Goal: Complete application form: Complete application form

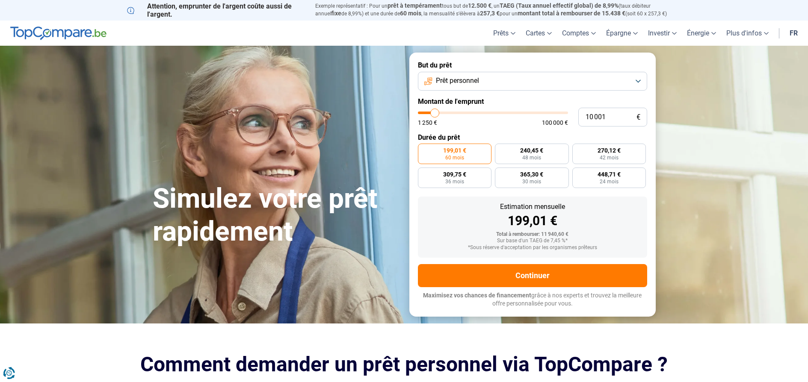
type input "11 750"
type input "11750"
type input "11 500"
type input "11500"
type input "11 250"
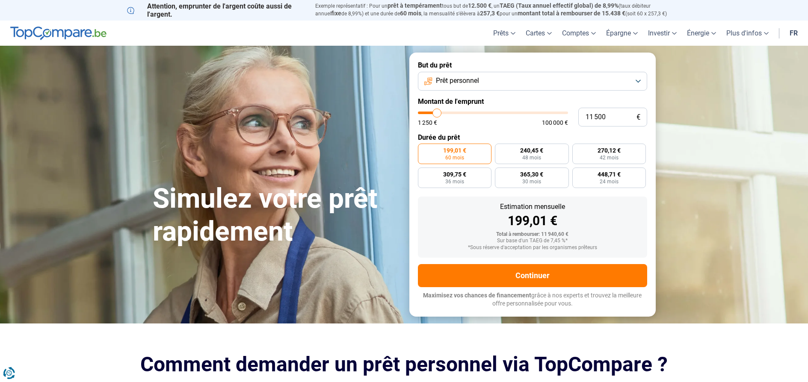
type input "11250"
type input "6 000"
type input "6000"
type input "5 250"
type input "5250"
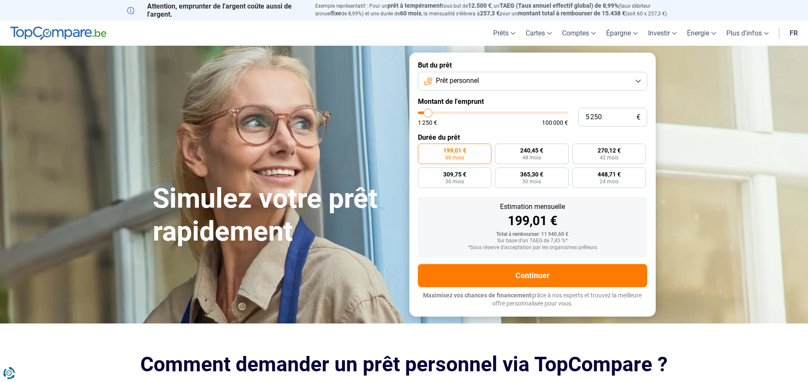
type input "5 000"
type input "5000"
type input "5 250"
type input "5250"
type input "5 500"
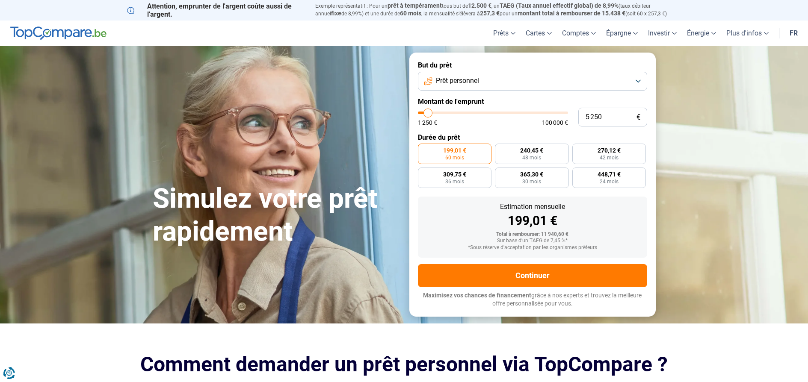
type input "5500"
type input "6 750"
type input "6750"
type input "9 750"
type input "9750"
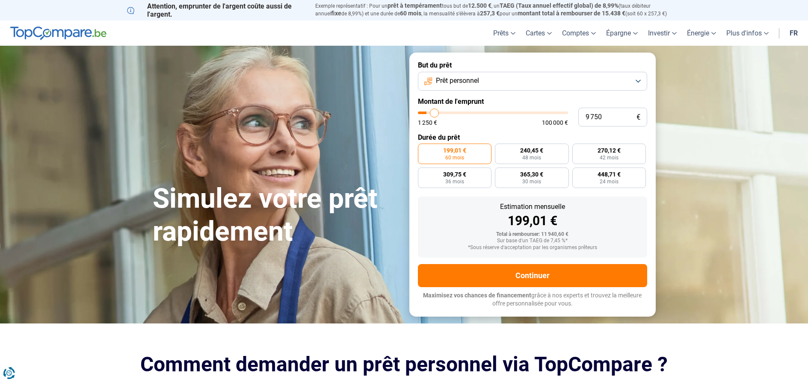
type input "11 250"
type input "11250"
type input "11 000"
type input "11000"
type input "10 500"
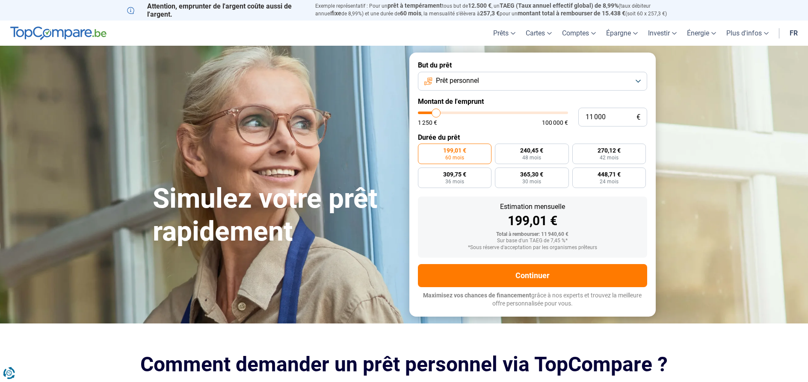
type input "10500"
type input "10 250"
type input "10250"
type input "9 500"
type input "9500"
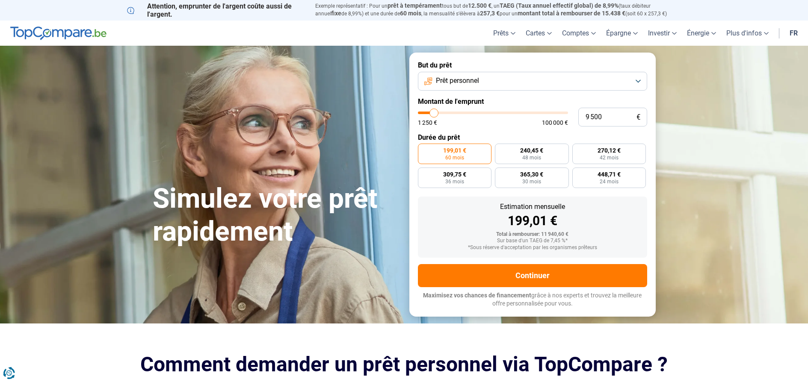
type input "9 000"
type input "9000"
type input "8 750"
type input "8750"
type input "9 000"
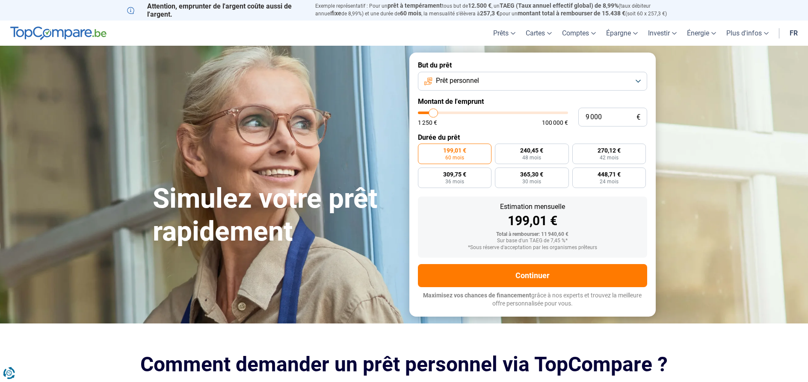
drag, startPoint x: 438, startPoint y: 114, endPoint x: 434, endPoint y: 117, distance: 5.2
type input "9000"
click at [434, 114] on input "range" at bounding box center [493, 113] width 150 height 3
radio input "true"
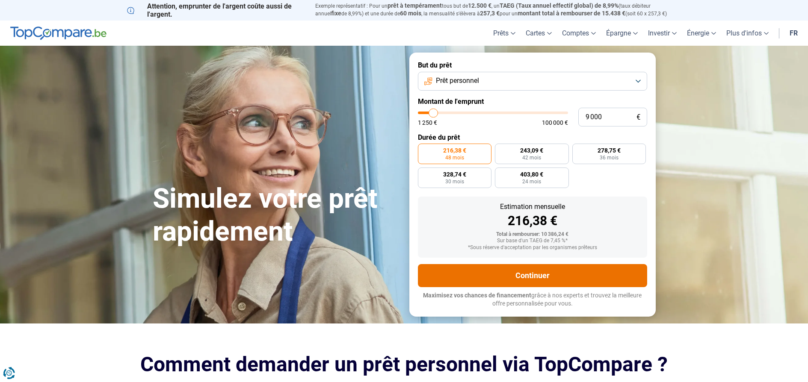
click at [559, 269] on button "Continuer" at bounding box center [532, 275] width 229 height 23
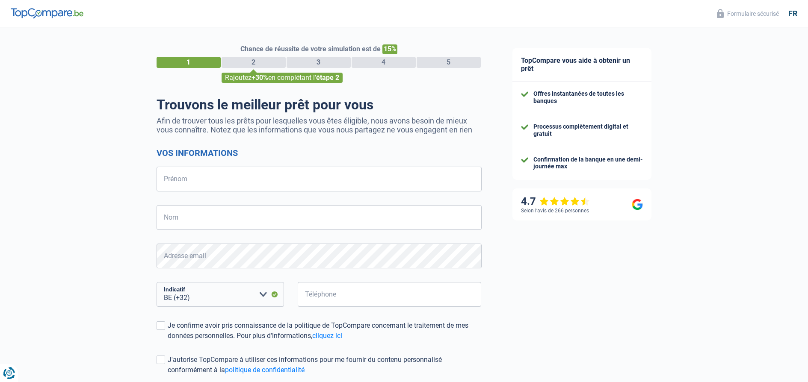
select select "32"
click at [197, 176] on input "Prénom" at bounding box center [319, 179] width 325 height 25
type input "[PERSON_NAME]"
type input "468425079"
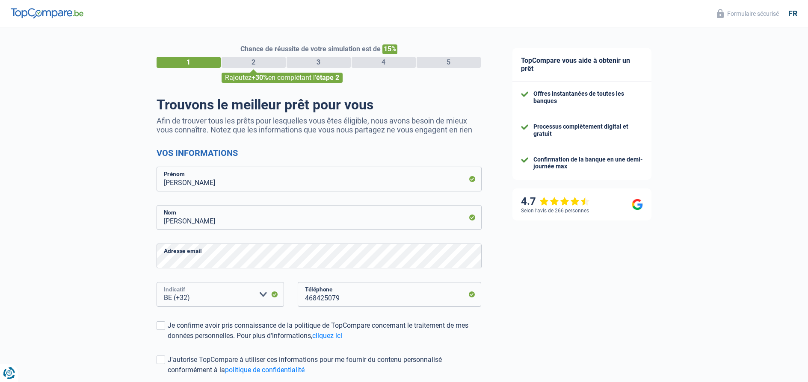
click at [208, 297] on select "BE (+32) LU (+352) Veuillez sélectionner une option" at bounding box center [220, 294] width 127 height 25
click at [332, 309] on div "468425079 Téléphone" at bounding box center [389, 301] width 197 height 38
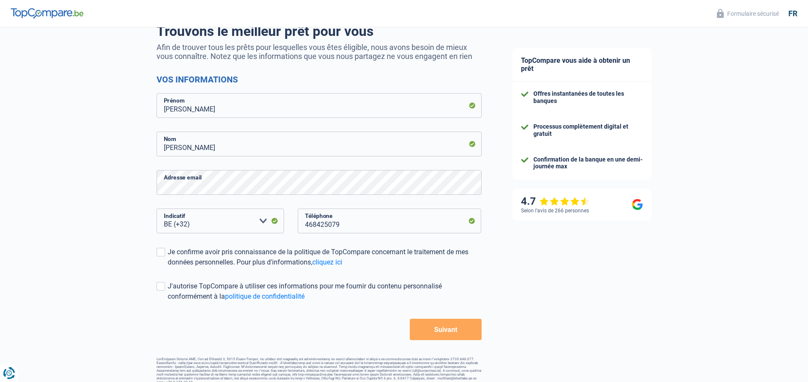
scroll to position [82, 0]
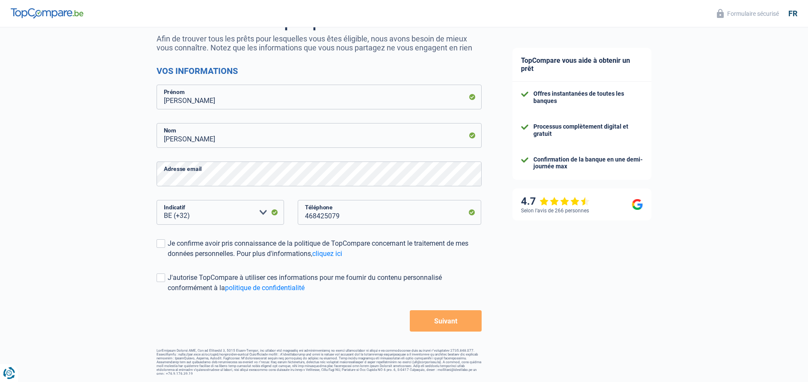
click at [458, 316] on button "Suivant" at bounding box center [445, 320] width 71 height 21
click at [166, 247] on label "Je confirme avoir pris connaissance de la politique de TopCompare concernant le…" at bounding box center [319, 249] width 325 height 21
click at [168, 259] on input "Je confirme avoir pris connaissance de la politique de TopCompare concernant le…" at bounding box center [168, 259] width 0 height 0
click at [163, 279] on span at bounding box center [161, 278] width 9 height 9
click at [168, 293] on input "J'autorise TopCompare à utiliser ces informations pour me fournir du contenu pe…" at bounding box center [168, 293] width 0 height 0
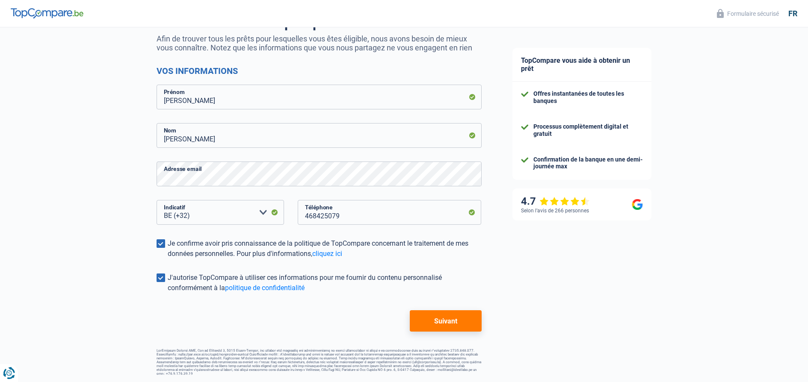
click at [426, 316] on button "Suivant" at bounding box center [445, 320] width 71 height 21
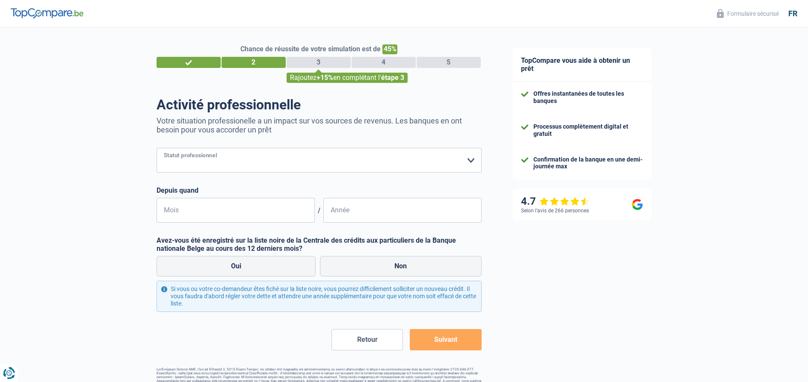
click at [464, 158] on select "Ouvrier Employé privé Employé public Invalide Indépendant Pensionné Chômeur Mut…" at bounding box center [319, 160] width 325 height 25
select select "retired"
click at [157, 149] on select "Ouvrier Employé privé Employé public Invalide Indépendant Pensionné Chômeur Mut…" at bounding box center [319, 160] width 325 height 25
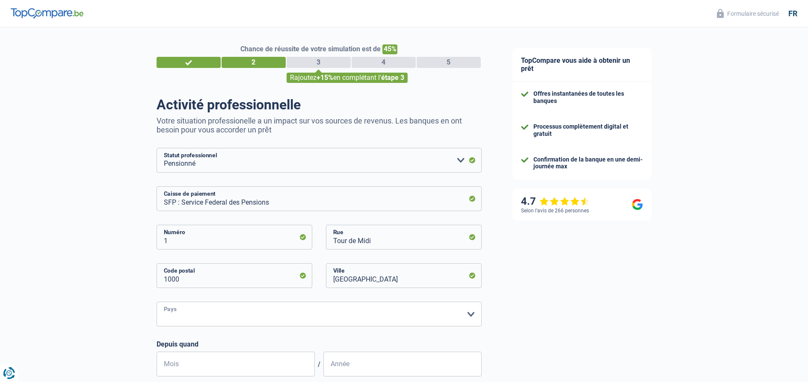
click at [239, 310] on select "Belgique Luxembourg Veuillez sélectionner une option" at bounding box center [319, 314] width 325 height 25
select select "BE"
click at [157, 303] on select "Belgique Luxembourg Veuillez sélectionner une option" at bounding box center [319, 314] width 325 height 25
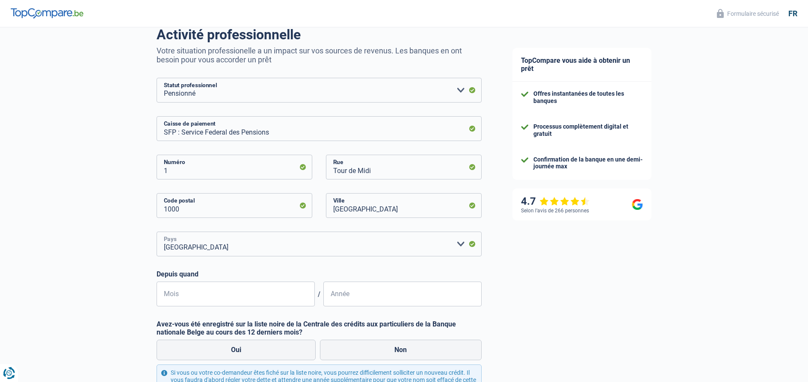
scroll to position [86, 0]
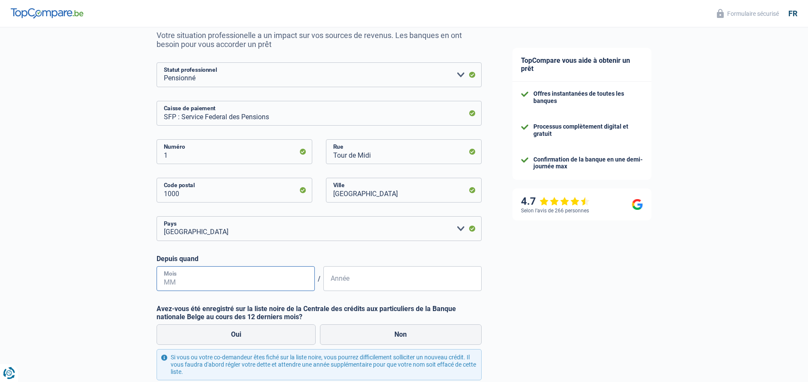
click at [187, 278] on input "Mois" at bounding box center [236, 278] width 158 height 25
type input "12"
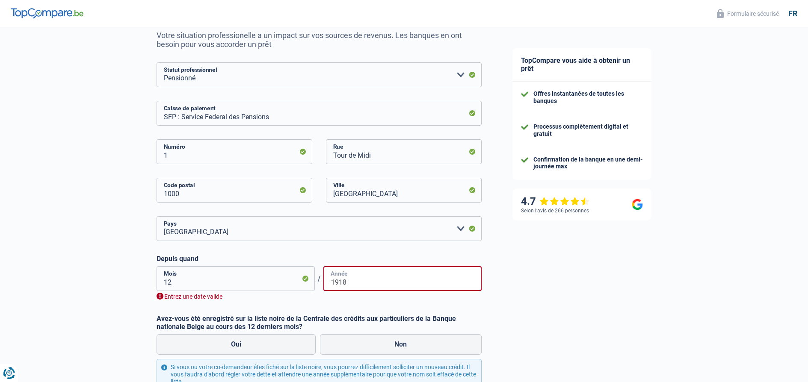
click at [336, 282] on input "1918" at bounding box center [402, 278] width 158 height 25
drag, startPoint x: 337, startPoint y: 283, endPoint x: 327, endPoint y: 283, distance: 9.8
click at [327, 283] on input "1918" at bounding box center [402, 278] width 158 height 25
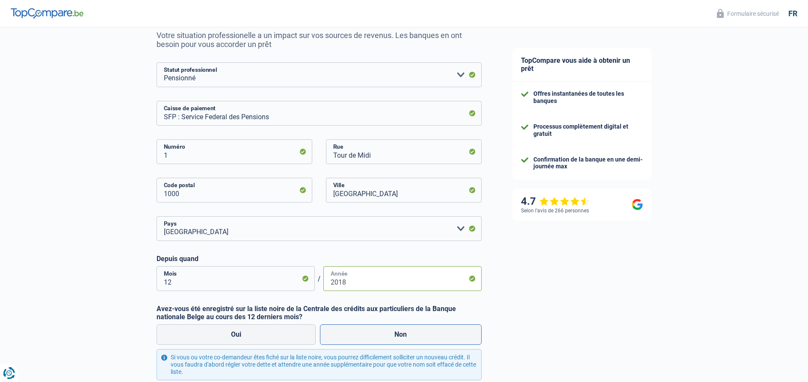
type input "2018"
click at [351, 331] on label "Non" at bounding box center [401, 335] width 162 height 21
click at [351, 331] on input "Non" at bounding box center [401, 335] width 162 height 21
radio input "true"
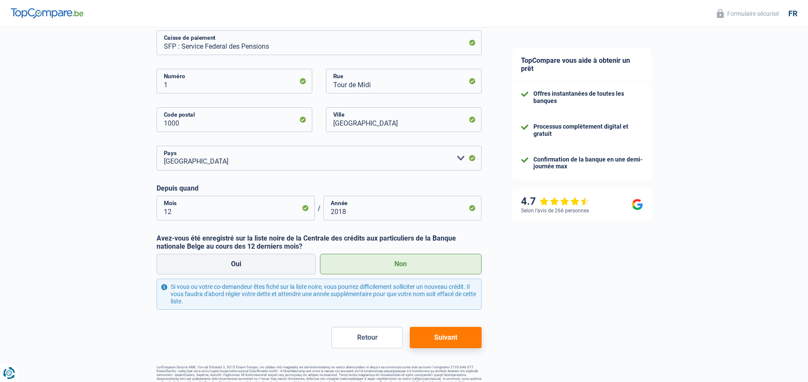
scroll to position [171, 0]
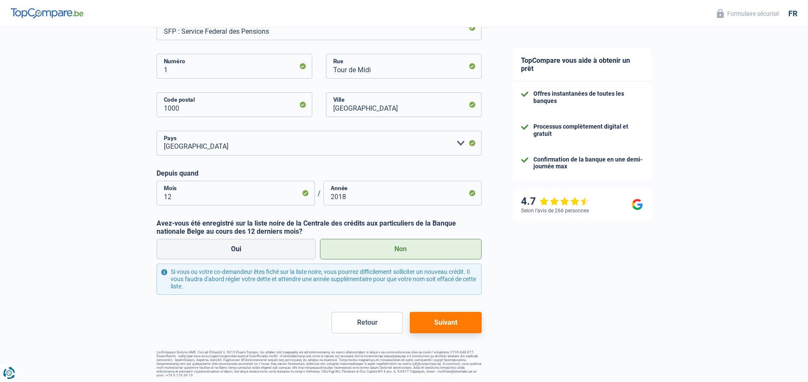
click at [454, 328] on button "Suivant" at bounding box center [445, 322] width 71 height 21
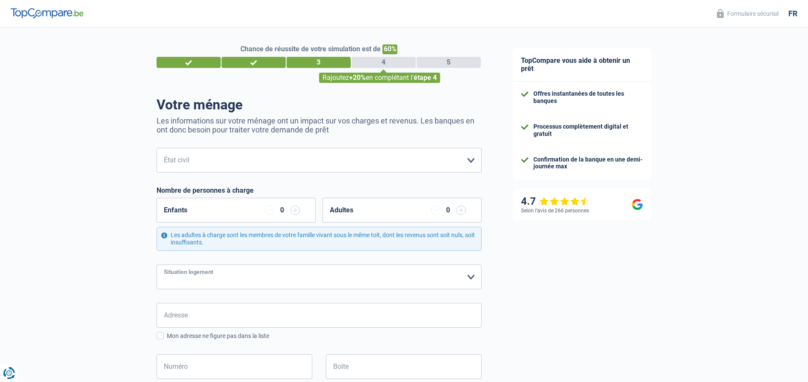
click at [269, 281] on select "Locataire Propriétaire avec prêt hypothécaire Propriétaire sans prêt hypothécai…" at bounding box center [319, 277] width 325 height 25
select select "rents"
click at [157, 265] on select "Locataire Propriétaire avec prêt hypothécaire Propriétaire sans prêt hypothécai…" at bounding box center [319, 277] width 325 height 25
click at [212, 318] on input "Adresse" at bounding box center [319, 315] width 325 height 25
type input "rue des tailleurs,15"
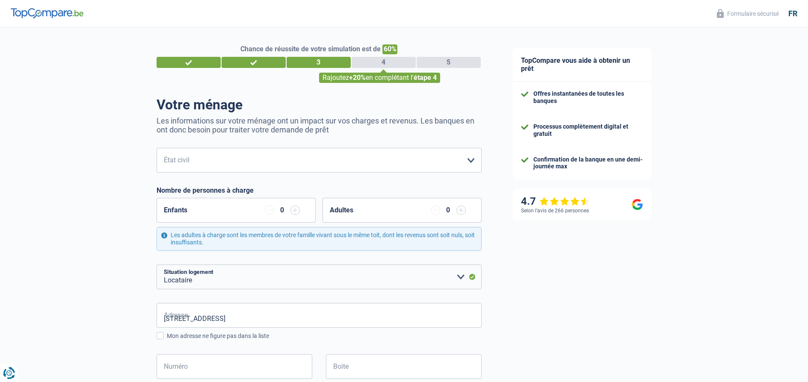
type input "Belgique"
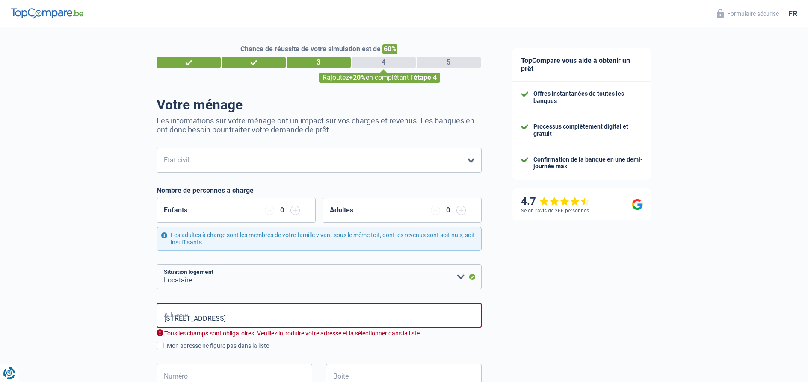
type input "Belgique"
click at [324, 360] on div "rue des tailleurs,15-4100 Adresse Tous les champs sont obligatoires. Veuillez i…" at bounding box center [319, 353] width 325 height 100
click at [283, 323] on input "rue des tailleurs,15-4100" at bounding box center [319, 315] width 325 height 25
type input "Rue des Tailleurs, 4100, Seraing, BE"
type input "15"
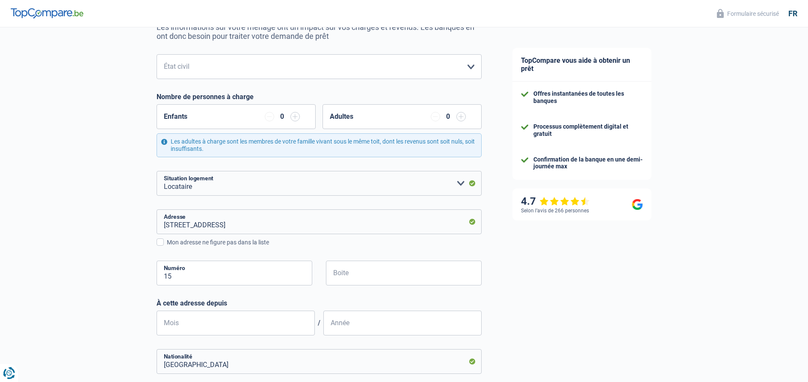
scroll to position [128, 0]
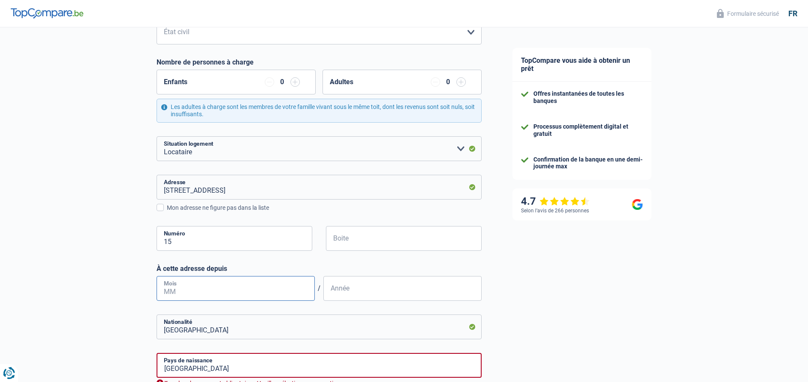
click at [189, 293] on input "Mois" at bounding box center [236, 288] width 158 height 25
type input "10"
click at [332, 299] on input "Année" at bounding box center [402, 288] width 158 height 25
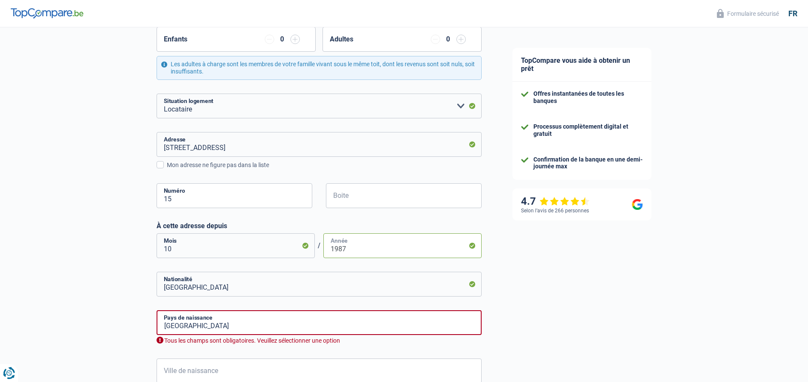
scroll to position [214, 0]
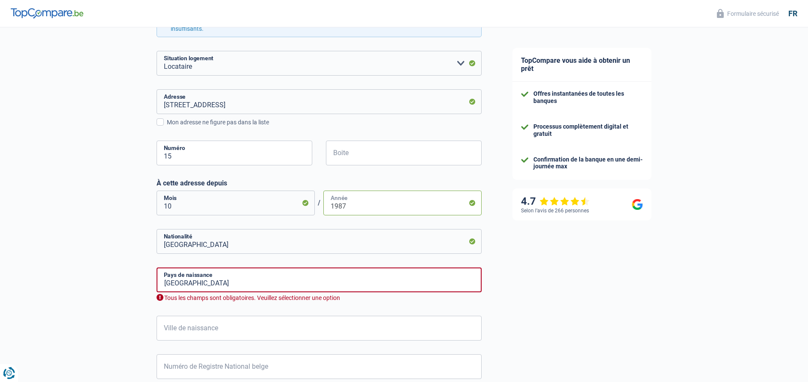
type input "1987"
click at [228, 334] on input "Ville de naissance" at bounding box center [319, 328] width 325 height 25
type input "liege"
click at [196, 290] on input "Belgique" at bounding box center [319, 280] width 325 height 25
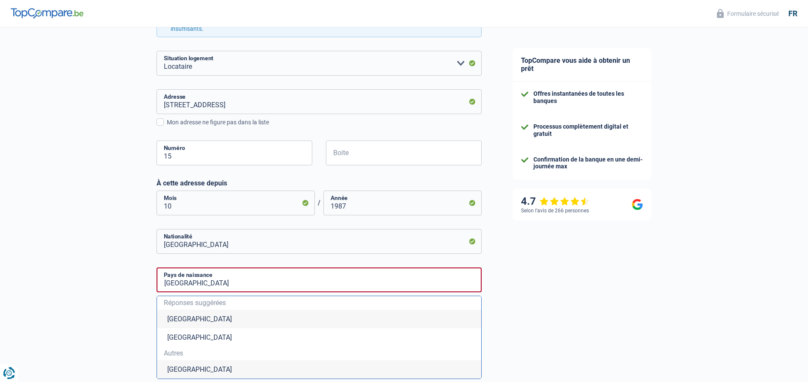
click at [176, 323] on li "Belgique" at bounding box center [319, 319] width 324 height 18
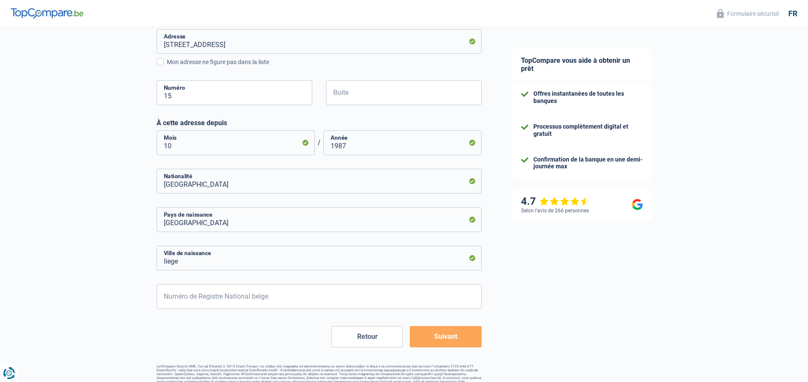
scroll to position [290, 0]
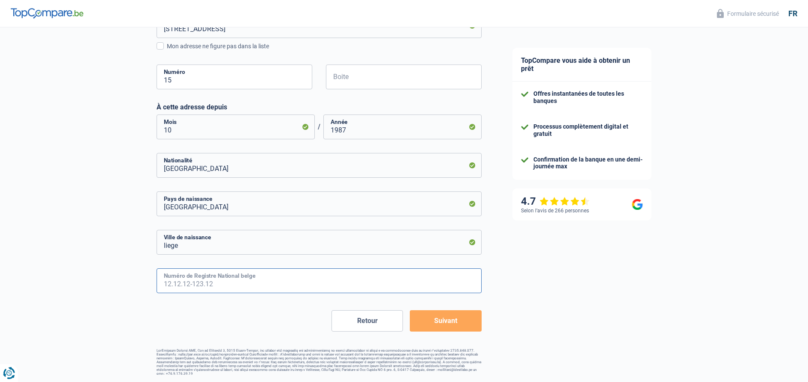
click at [169, 289] on input "Numéro de Registre National belge" at bounding box center [319, 281] width 325 height 25
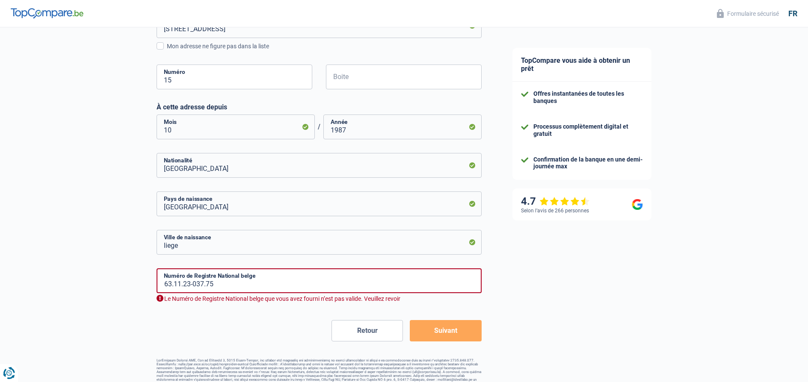
click at [436, 317] on form "Célibataire Marié(e) Cohabitant(e) légal(e) Divorcé(e) Veuf(ve) Séparé (de fait…" at bounding box center [319, 100] width 325 height 484
drag, startPoint x: 169, startPoint y: 291, endPoint x: 158, endPoint y: 311, distance: 23.0
click at [161, 293] on input "63.11.23-037.75" at bounding box center [319, 281] width 325 height 25
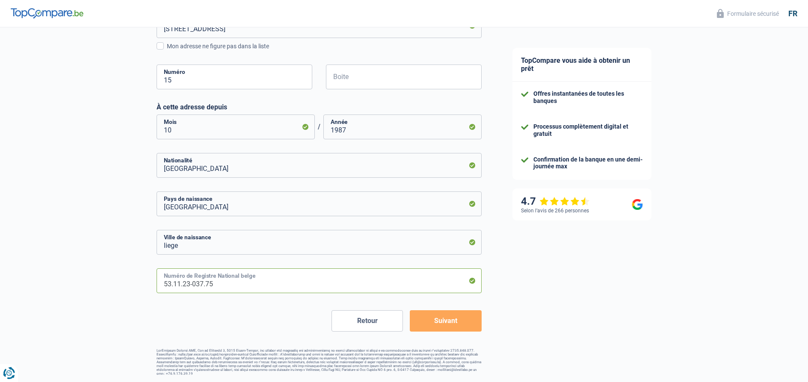
type input "53.11.23-037.75"
click at [450, 316] on button "Suivant" at bounding box center [445, 320] width 71 height 21
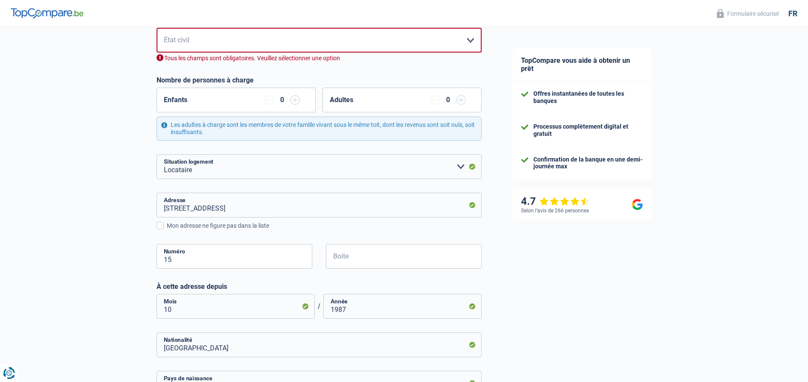
scroll to position [120, 0]
click at [470, 45] on select "Célibataire Marié(e) Cohabitant(e) légal(e) Divorcé(e) Veuf(ve) Séparé (de fait…" at bounding box center [319, 40] width 325 height 25
select select "divorced"
click at [157, 29] on select "Célibataire Marié(e) Cohabitant(e) légal(e) Divorcé(e) Veuf(ve) Séparé (de fait…" at bounding box center [319, 40] width 325 height 25
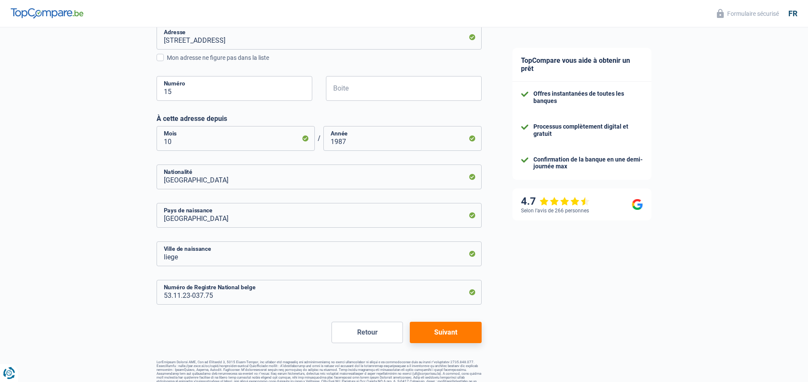
scroll to position [290, 0]
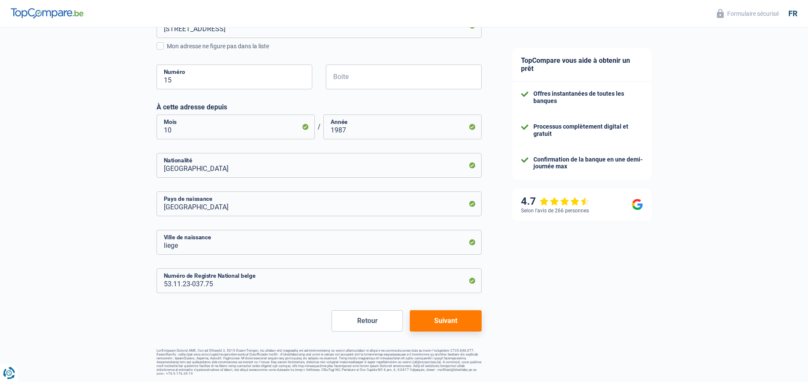
click at [443, 320] on button "Suivant" at bounding box center [445, 320] width 71 height 21
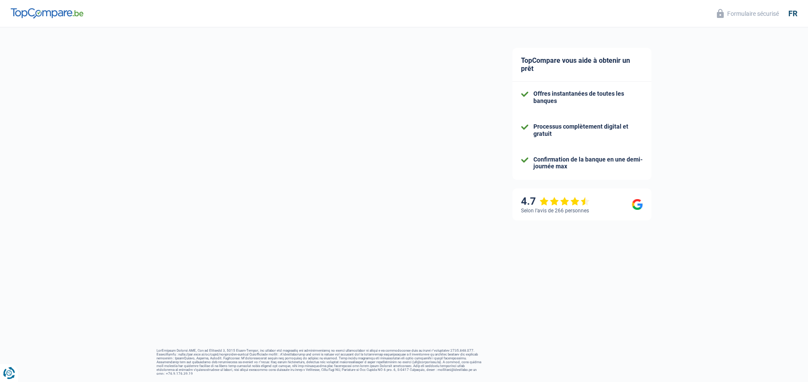
select select "pension"
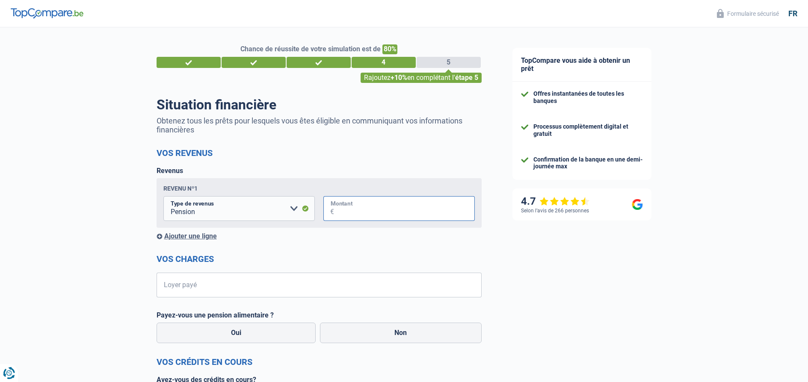
click at [340, 216] on input "Montant" at bounding box center [404, 208] width 141 height 25
type input "2.548"
click at [231, 282] on input "Loyer payé" at bounding box center [324, 285] width 314 height 25
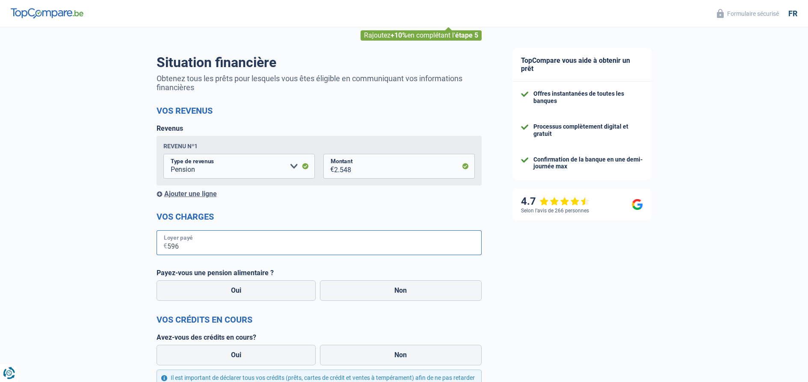
scroll to position [43, 0]
type input "596"
click at [375, 290] on label "Non" at bounding box center [401, 290] width 162 height 21
click at [375, 290] on input "Non" at bounding box center [401, 290] width 162 height 21
radio input "true"
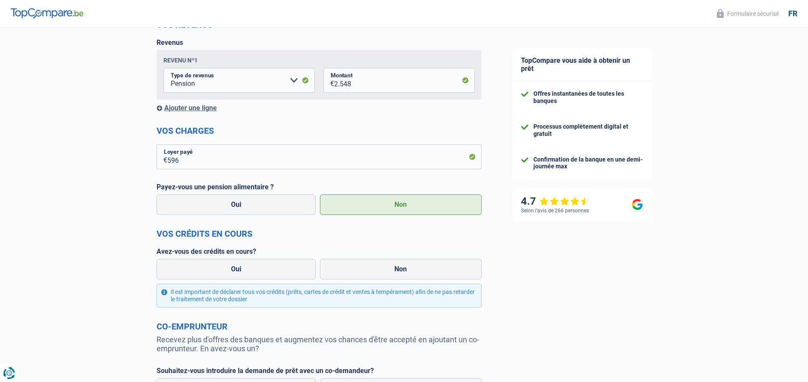
scroll to position [171, 0]
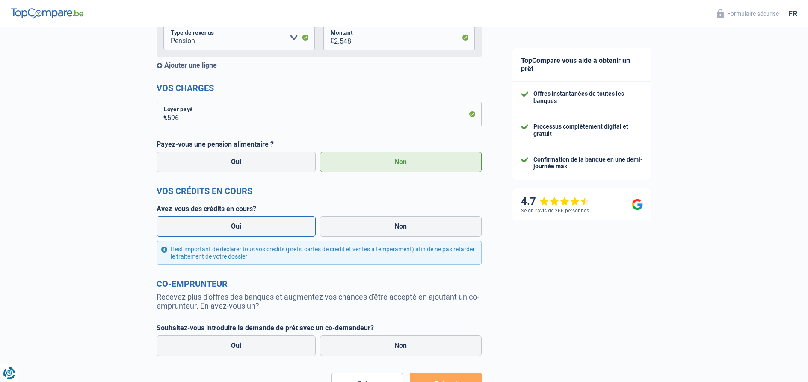
click at [237, 223] on label "Oui" at bounding box center [237, 226] width 160 height 21
click at [237, 223] on input "Oui" at bounding box center [237, 226] width 160 height 21
radio input "true"
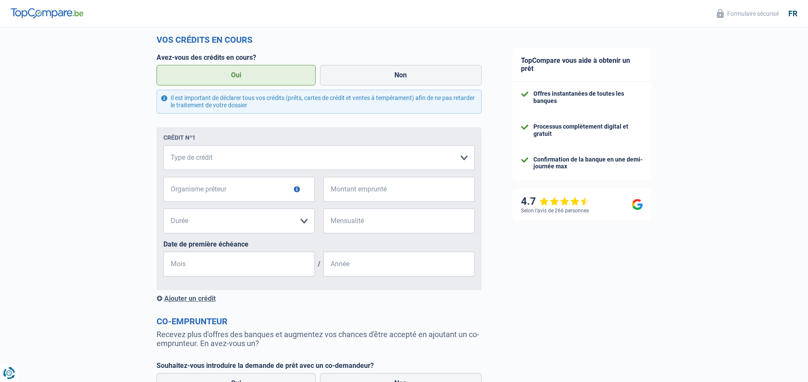
scroll to position [342, 0]
